Goal: Browse casually: Explore the website without a specific task or goal

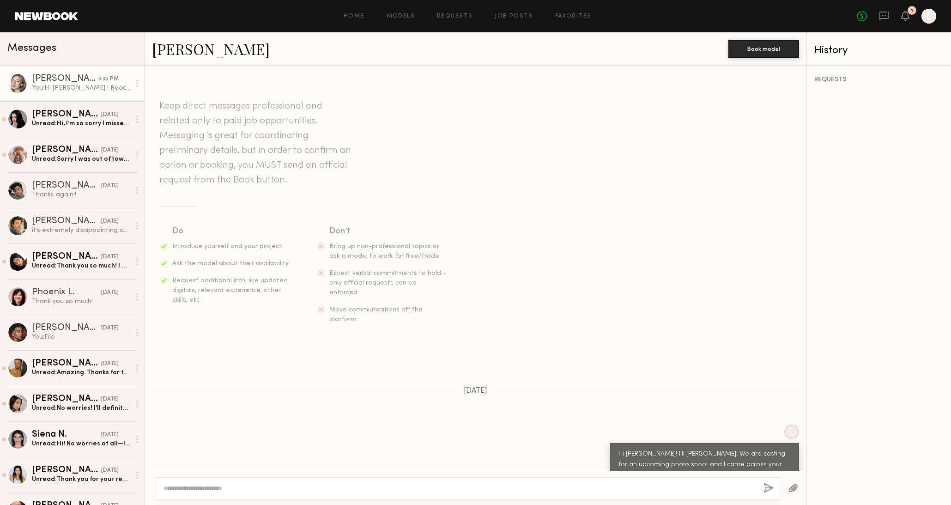
scroll to position [1638, 0]
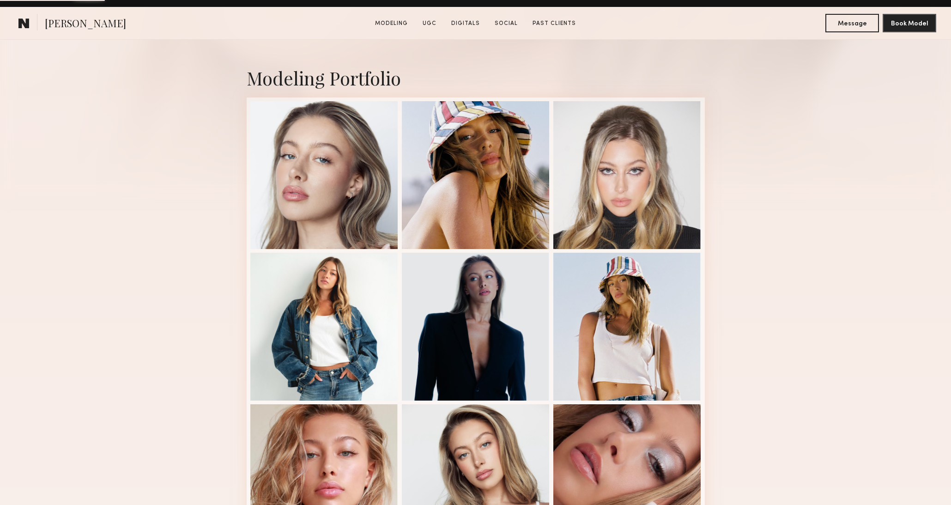
scroll to position [234, 0]
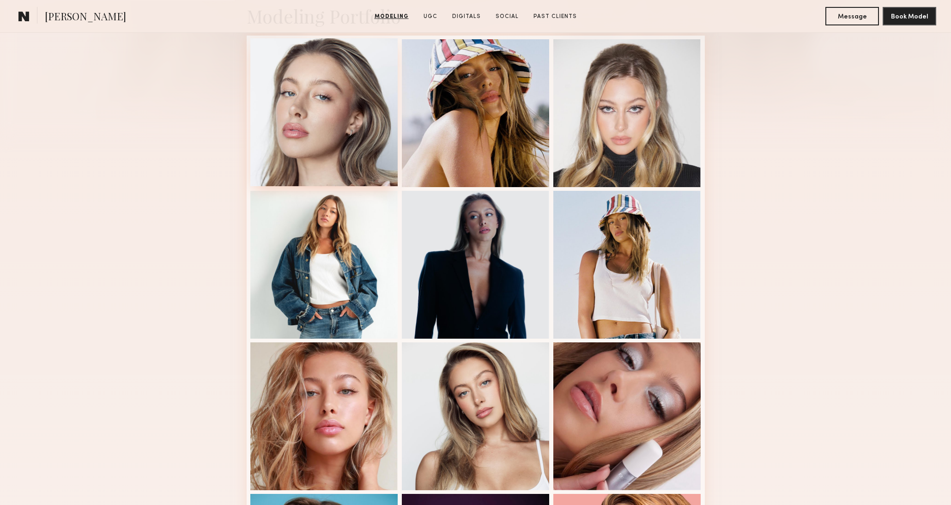
click at [321, 92] on div at bounding box center [324, 112] width 148 height 148
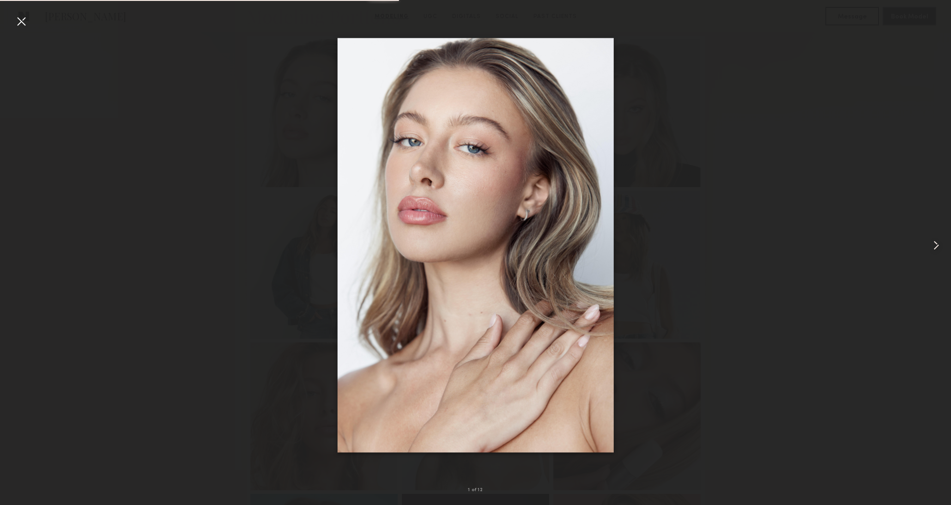
click at [938, 250] on common-icon at bounding box center [936, 245] width 15 height 15
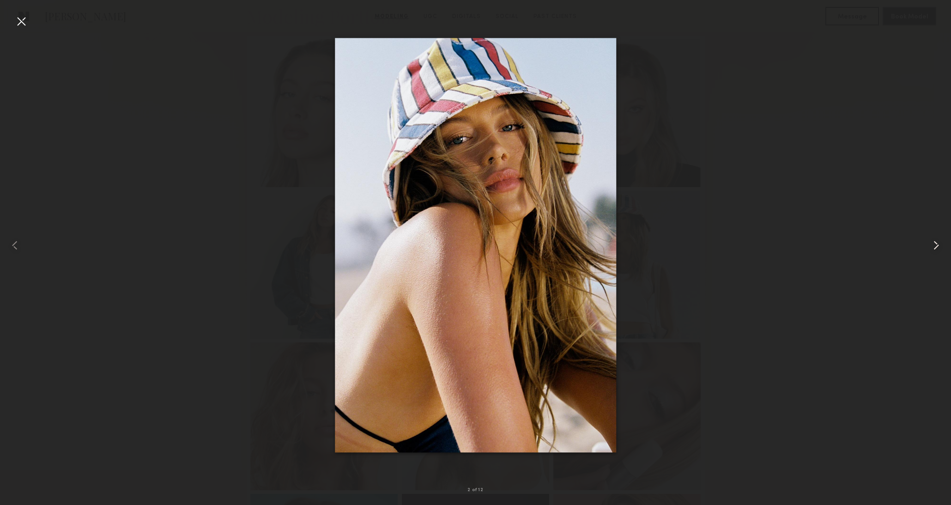
click at [938, 250] on common-icon at bounding box center [936, 245] width 15 height 15
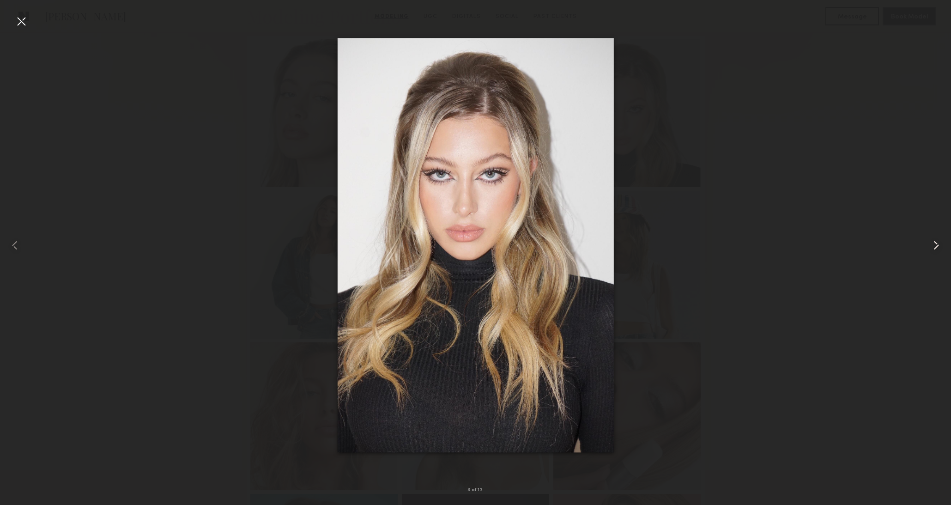
click at [938, 250] on common-icon at bounding box center [936, 245] width 15 height 15
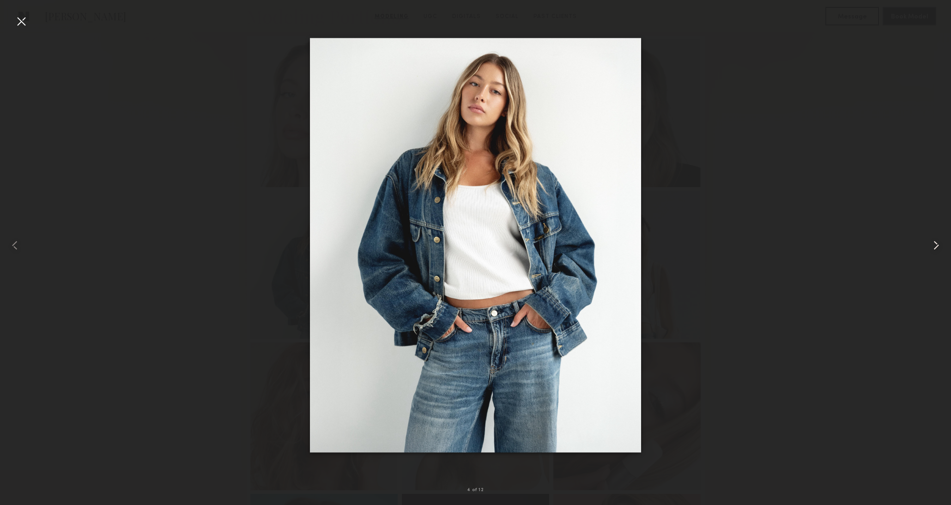
click at [938, 250] on common-icon at bounding box center [936, 245] width 15 height 15
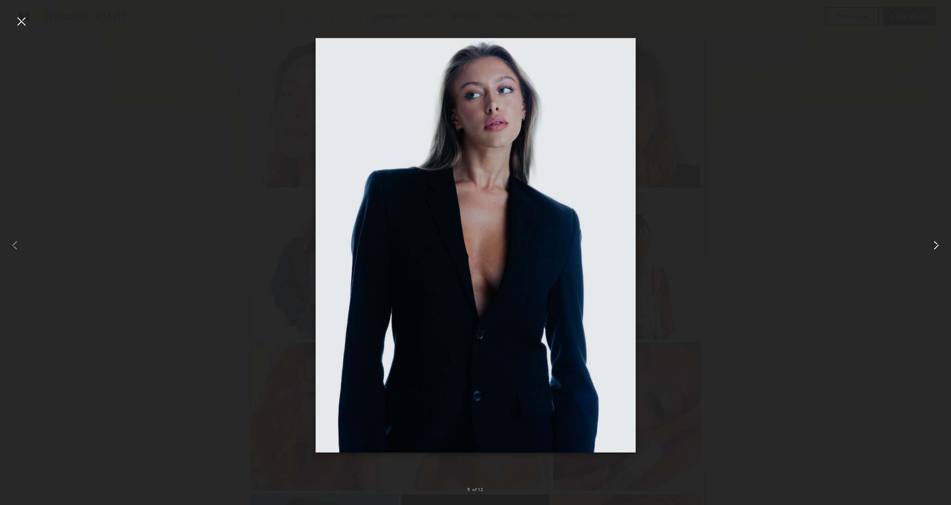
click at [938, 250] on common-icon at bounding box center [936, 245] width 15 height 15
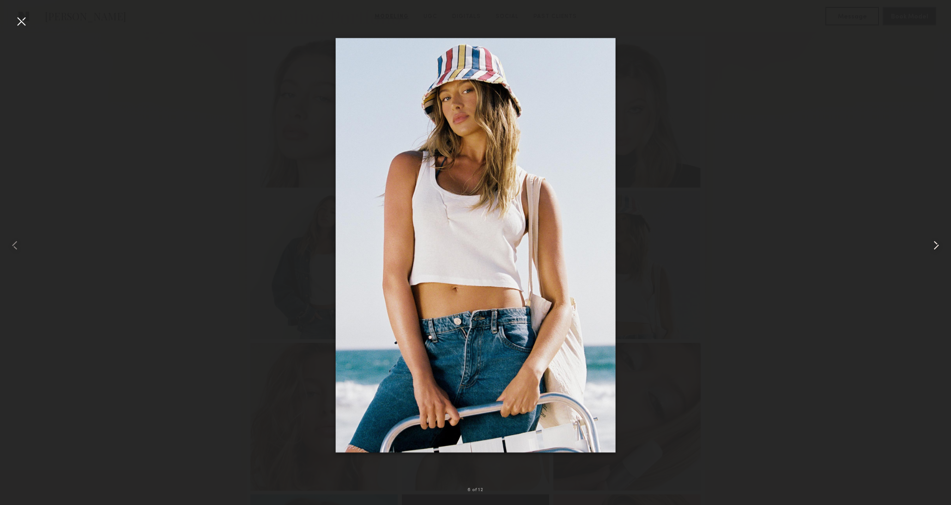
click at [938, 250] on common-icon at bounding box center [936, 245] width 15 height 15
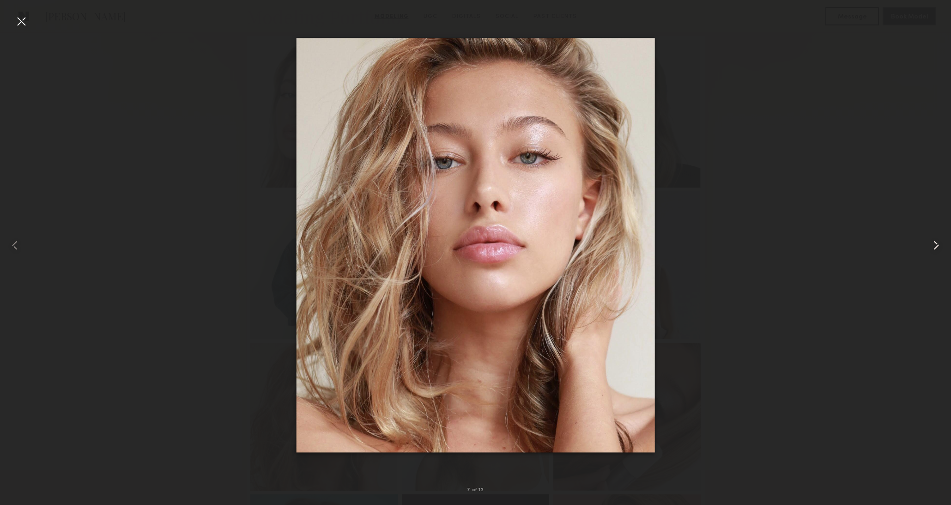
click at [938, 250] on common-icon at bounding box center [936, 245] width 15 height 15
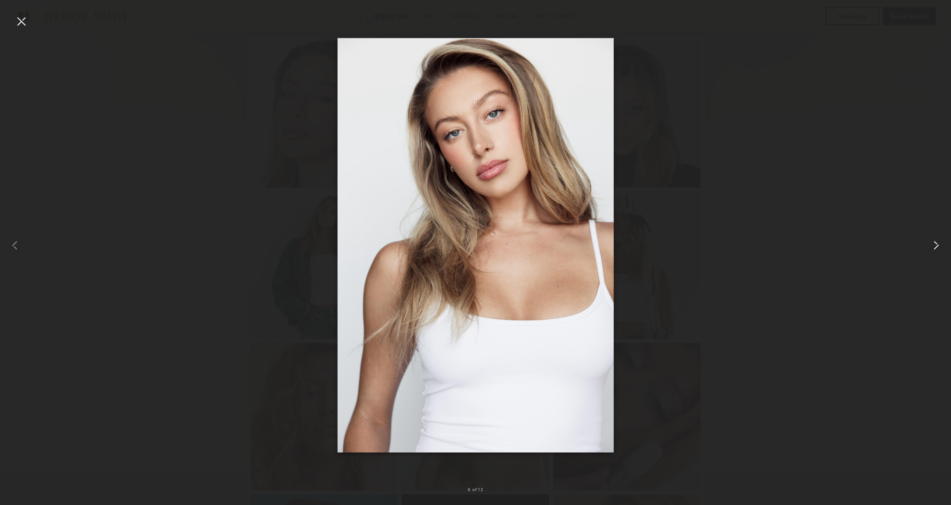
click at [941, 242] on common-icon at bounding box center [936, 245] width 15 height 15
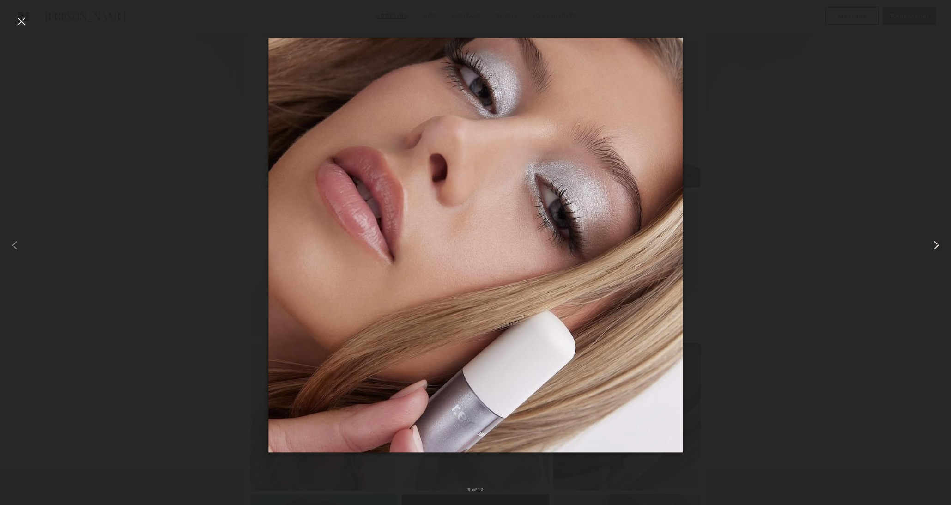
click at [940, 242] on common-icon at bounding box center [936, 245] width 15 height 15
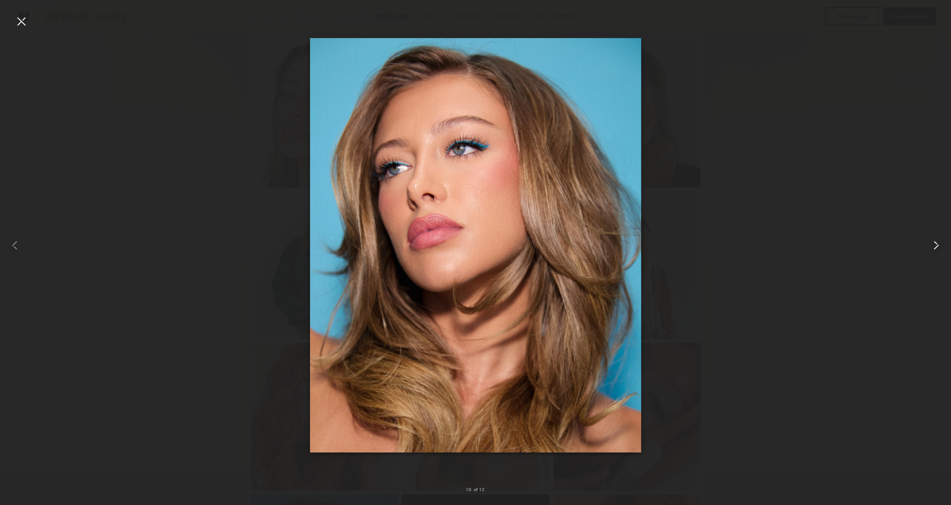
click at [932, 246] on common-icon at bounding box center [936, 245] width 15 height 15
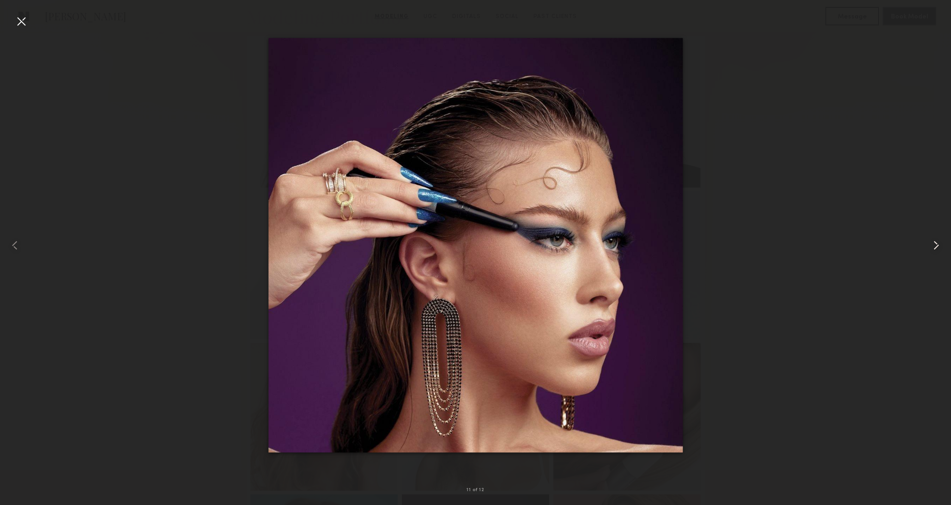
click at [932, 246] on common-icon at bounding box center [936, 245] width 15 height 15
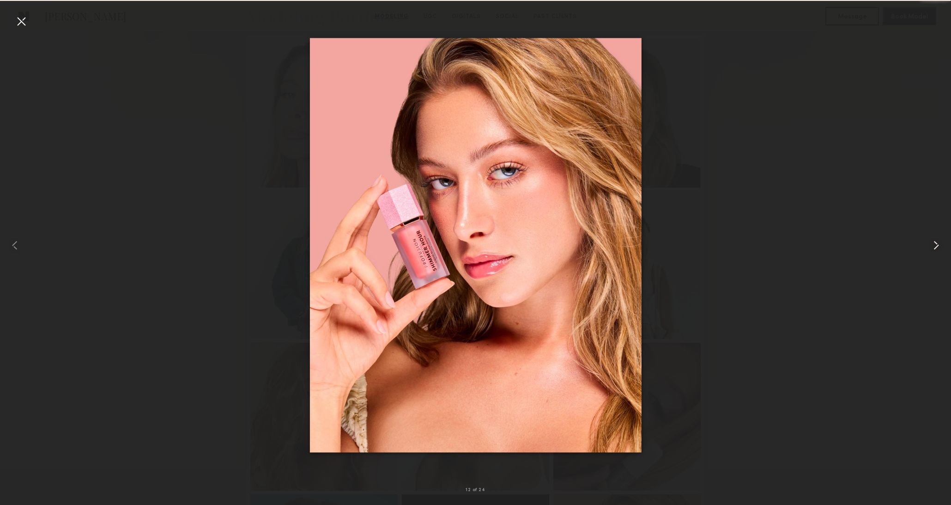
click at [932, 246] on common-icon at bounding box center [936, 245] width 15 height 15
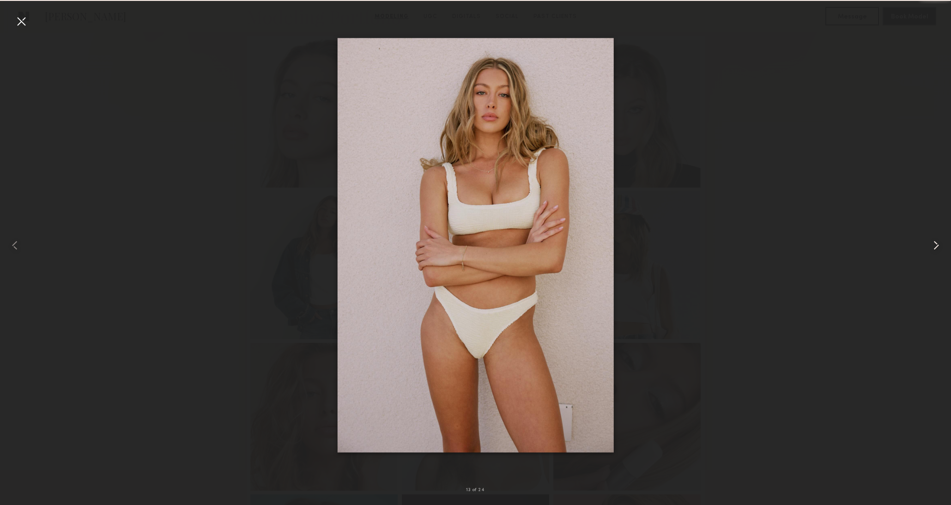
click at [932, 246] on common-icon at bounding box center [936, 245] width 15 height 15
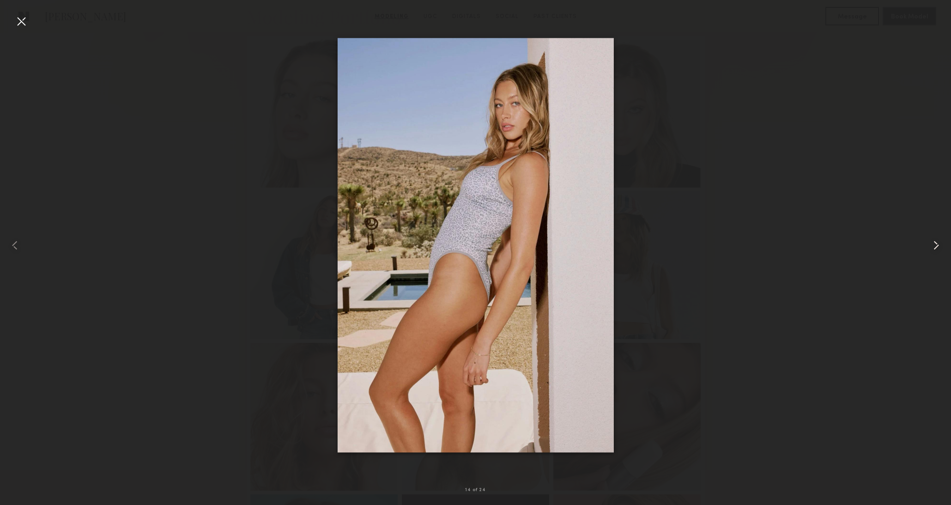
click at [932, 246] on common-icon at bounding box center [936, 245] width 15 height 15
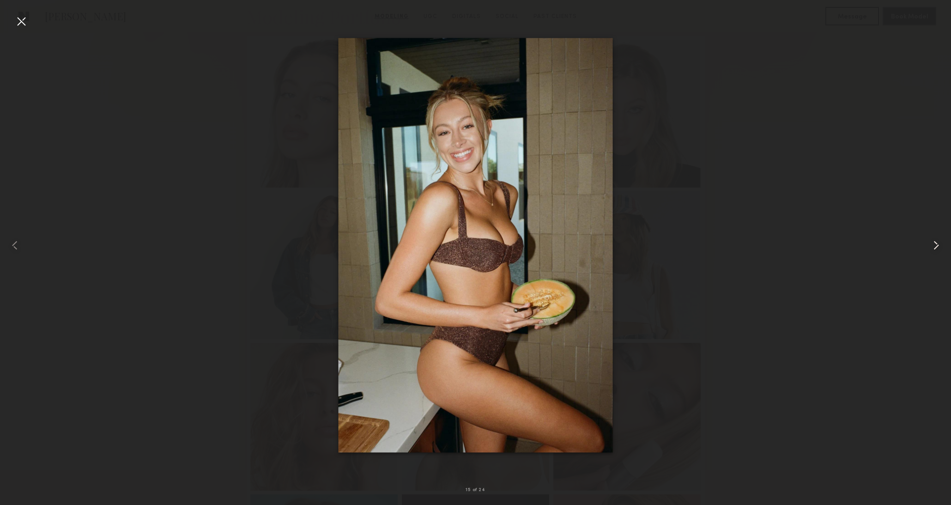
click at [932, 246] on common-icon at bounding box center [936, 245] width 15 height 15
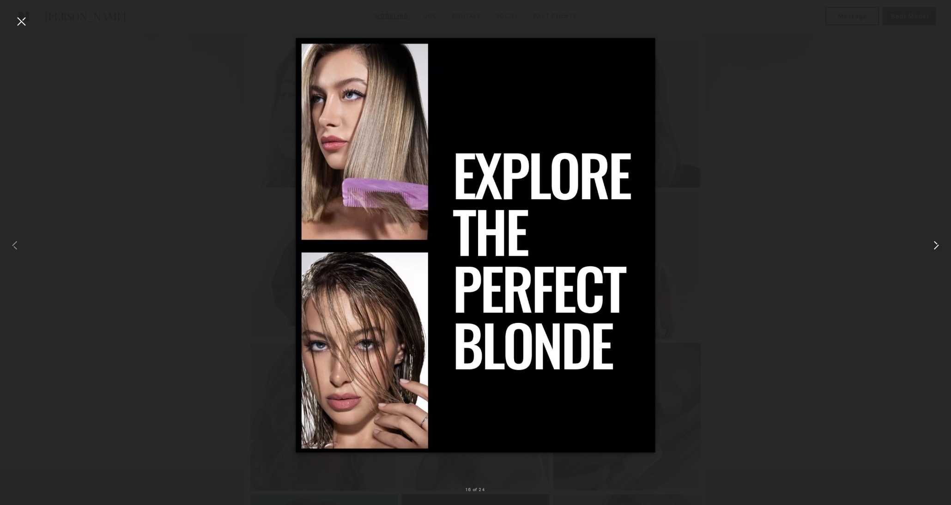
click at [932, 246] on common-icon at bounding box center [936, 245] width 15 height 15
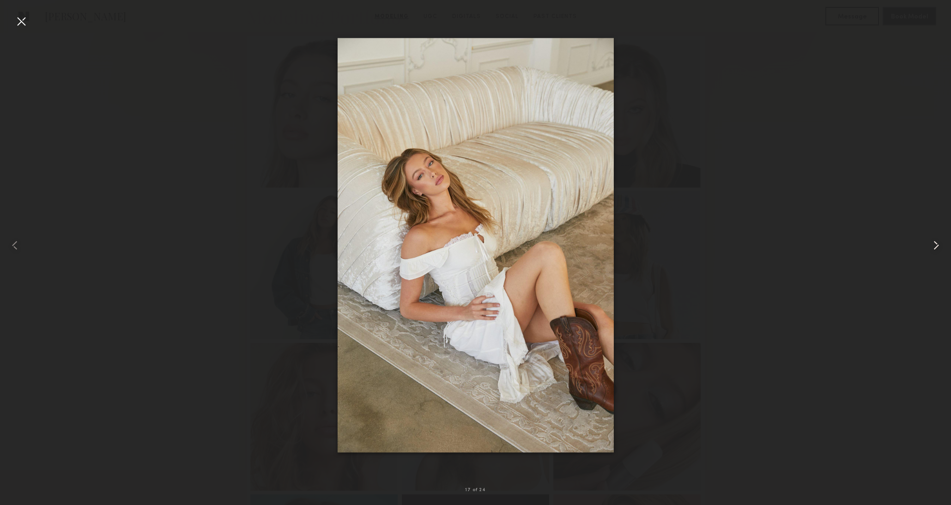
click at [931, 240] on common-icon at bounding box center [936, 245] width 15 height 15
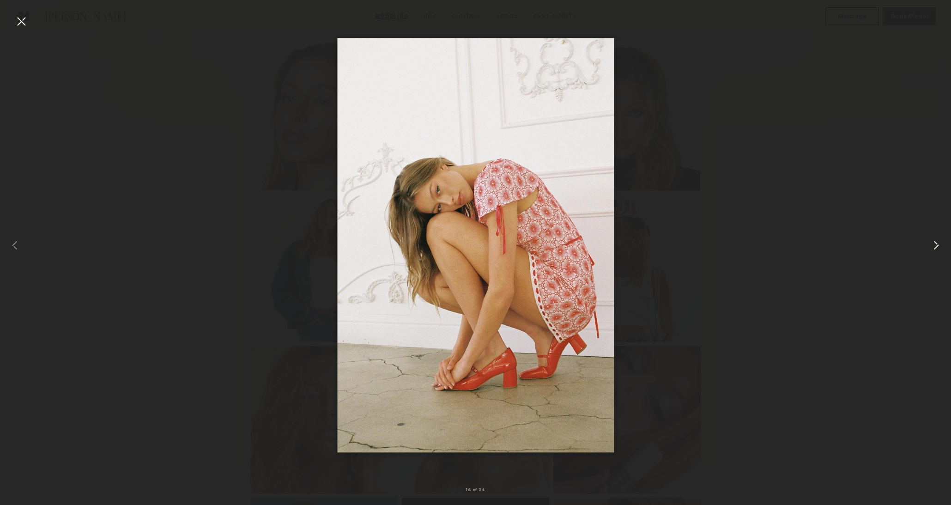
click at [931, 240] on common-icon at bounding box center [936, 245] width 15 height 15
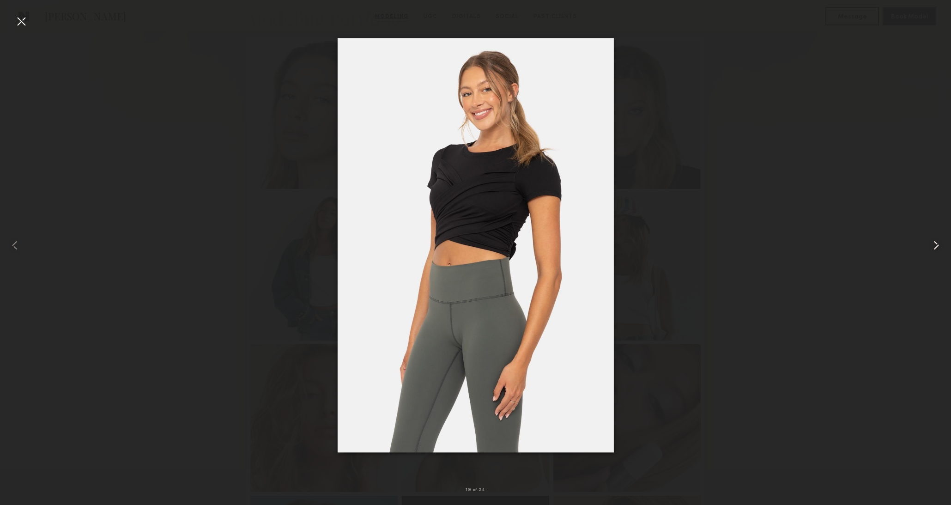
click at [932, 240] on common-icon at bounding box center [936, 245] width 15 height 15
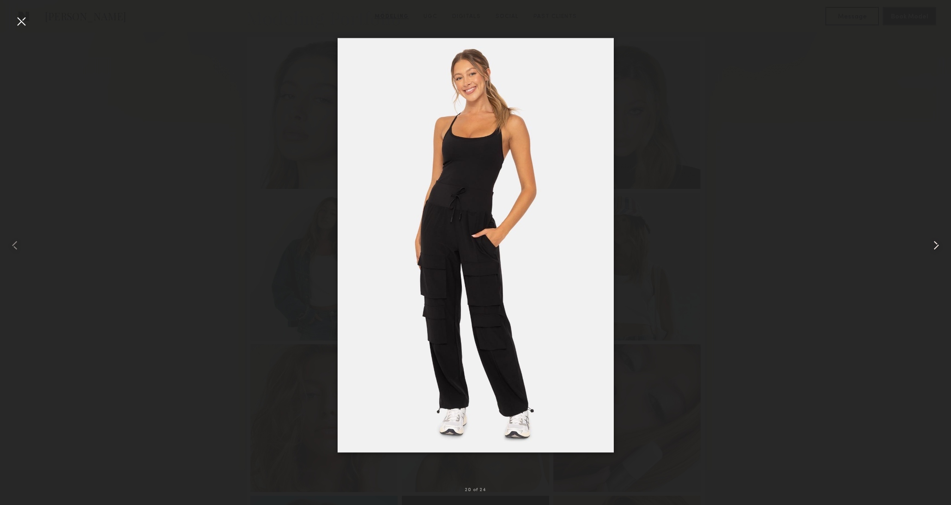
click at [932, 240] on common-icon at bounding box center [936, 245] width 15 height 15
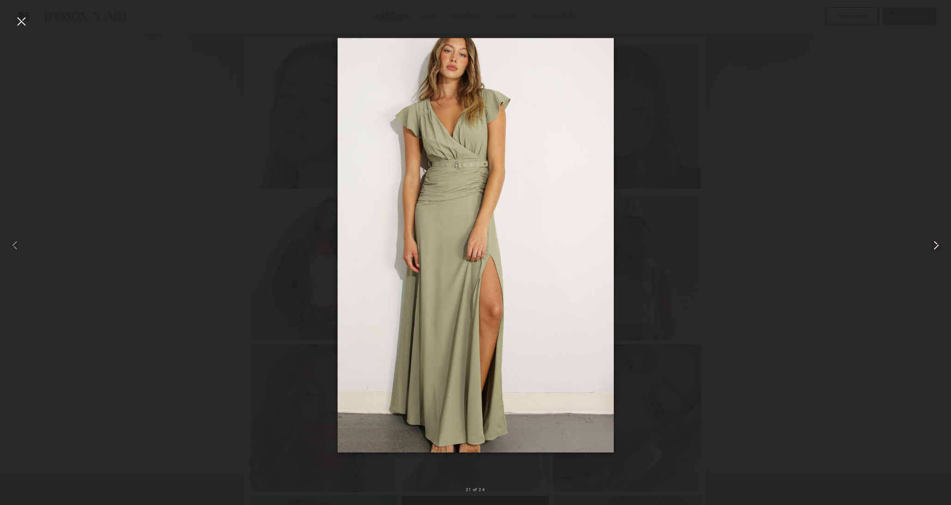
click at [932, 240] on common-icon at bounding box center [936, 245] width 15 height 15
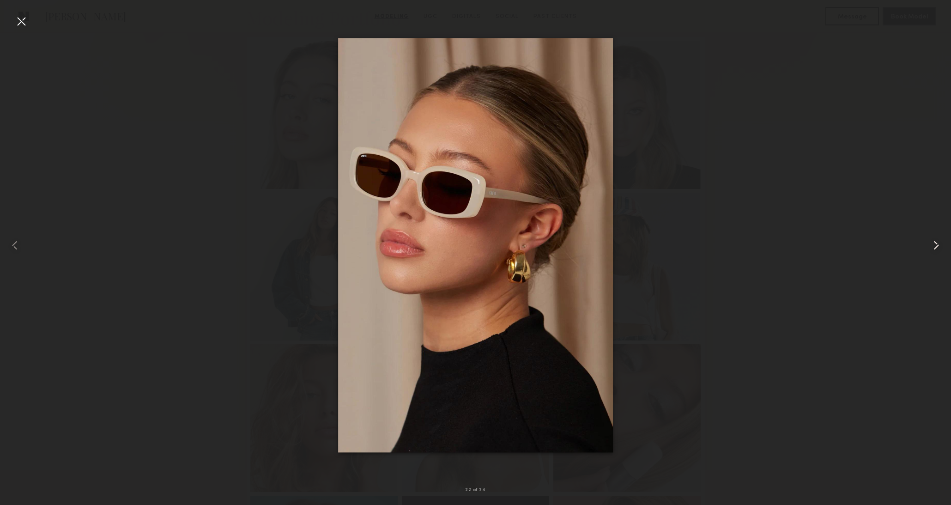
click at [932, 240] on common-icon at bounding box center [936, 245] width 15 height 15
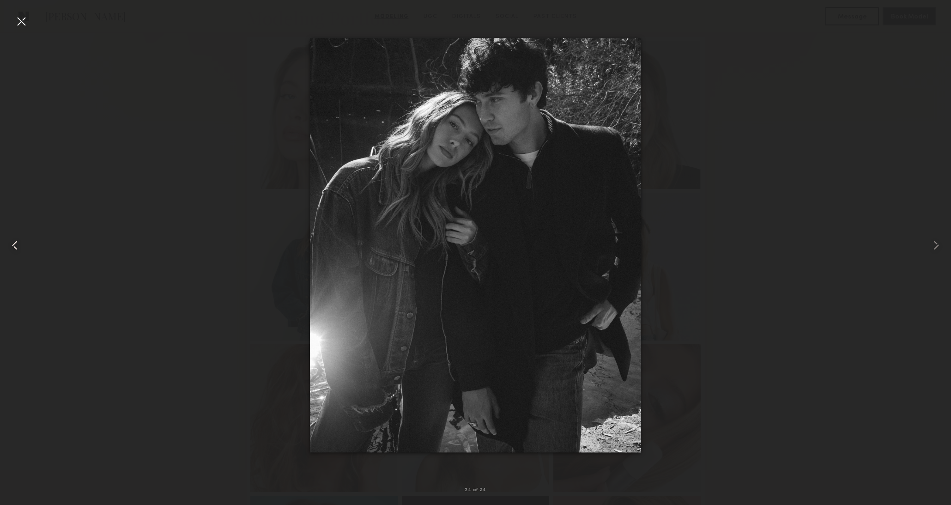
click at [12, 247] on common-icon at bounding box center [14, 245] width 15 height 15
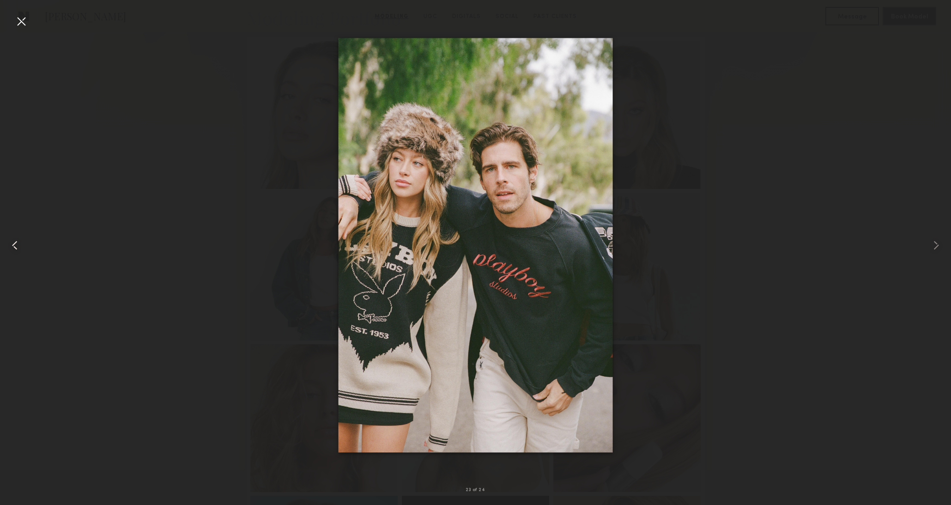
click at [12, 247] on common-icon at bounding box center [14, 245] width 15 height 15
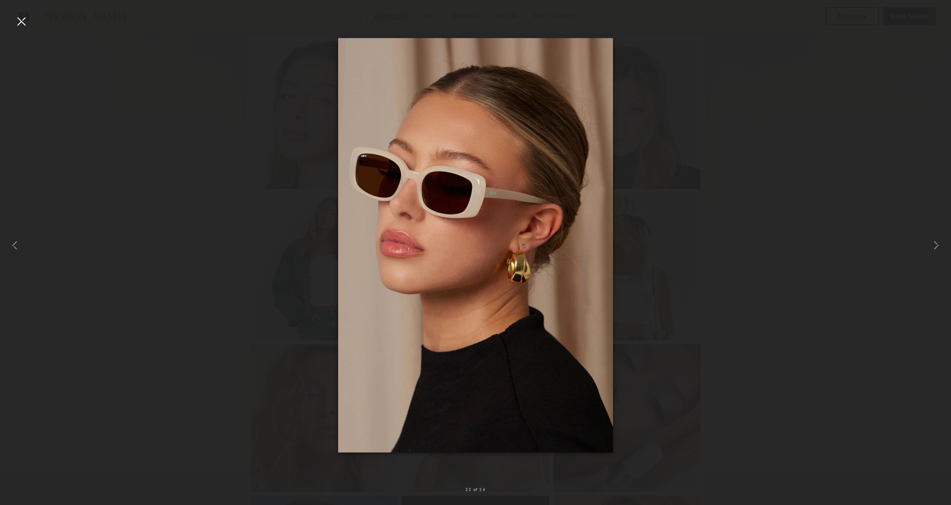
click at [18, 27] on div at bounding box center [21, 21] width 15 height 15
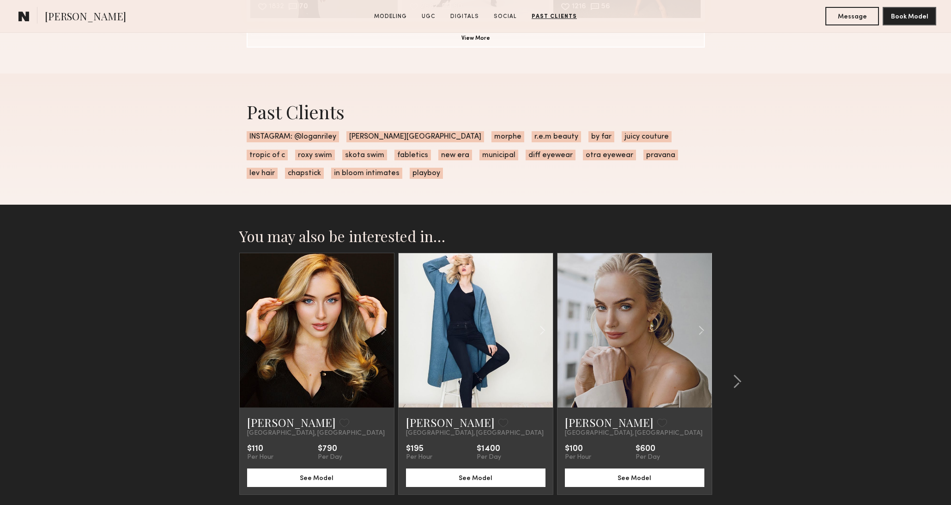
scroll to position [3245, 0]
